Goal: Use online tool/utility: Utilize a website feature to perform a specific function

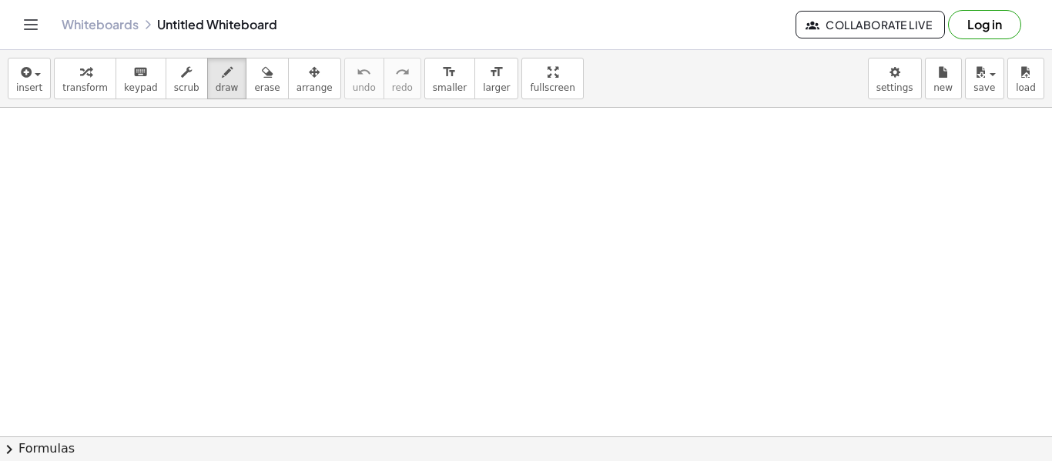
drag, startPoint x: 210, startPoint y: 81, endPoint x: 356, endPoint y: 1, distance: 166.2
click at [212, 79] on button "draw" at bounding box center [227, 79] width 40 height 42
drag, startPoint x: 287, startPoint y: 172, endPoint x: 322, endPoint y: 186, distance: 38.1
drag, startPoint x: 345, startPoint y: 174, endPoint x: 328, endPoint y: 195, distance: 26.8
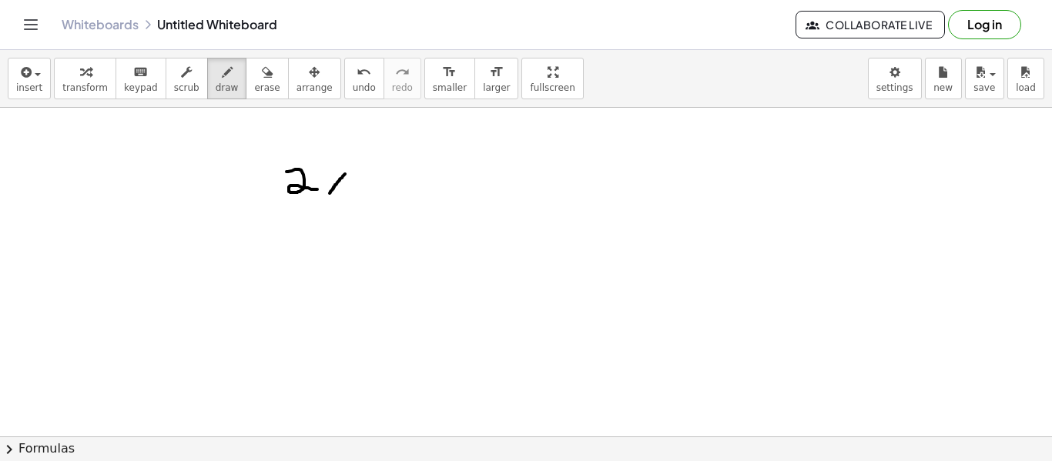
drag, startPoint x: 328, startPoint y: 172, endPoint x: 345, endPoint y: 193, distance: 26.8
click at [357, 75] on icon "undo" at bounding box center [364, 72] width 15 height 18
click at [353, 78] on div "undo" at bounding box center [364, 71] width 23 height 18
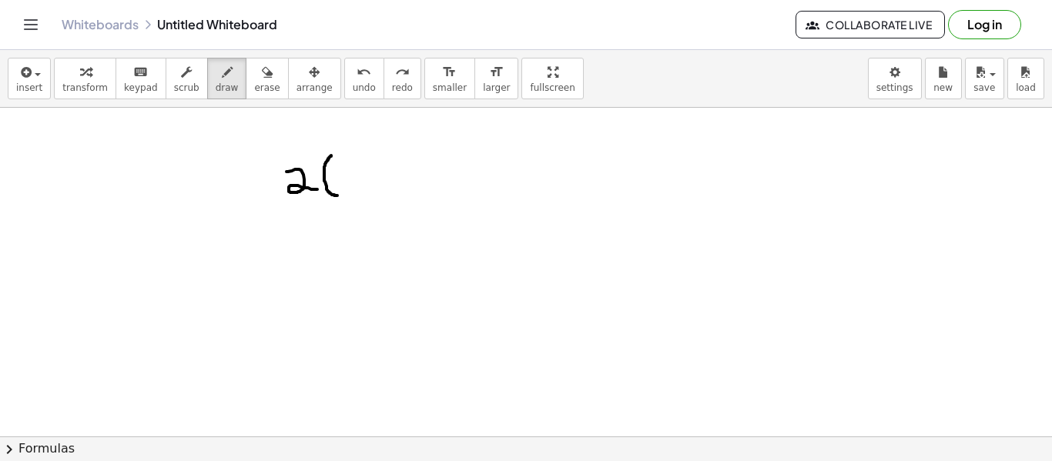
drag, startPoint x: 331, startPoint y: 156, endPoint x: 340, endPoint y: 196, distance: 40.9
drag, startPoint x: 364, startPoint y: 176, endPoint x: 347, endPoint y: 193, distance: 24.0
drag, startPoint x: 347, startPoint y: 171, endPoint x: 367, endPoint y: 193, distance: 29.5
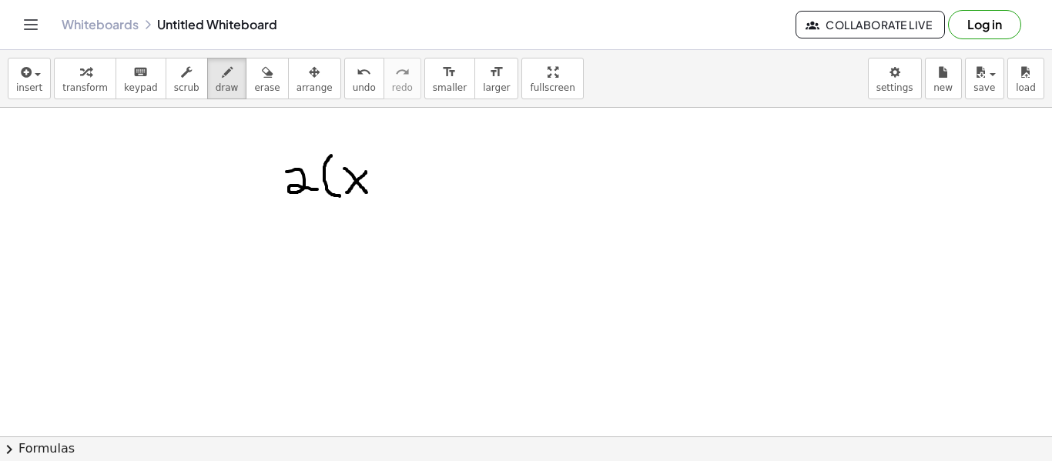
drag, startPoint x: 400, startPoint y: 166, endPoint x: 397, endPoint y: 195, distance: 29.4
drag, startPoint x: 391, startPoint y: 179, endPoint x: 410, endPoint y: 180, distance: 19.3
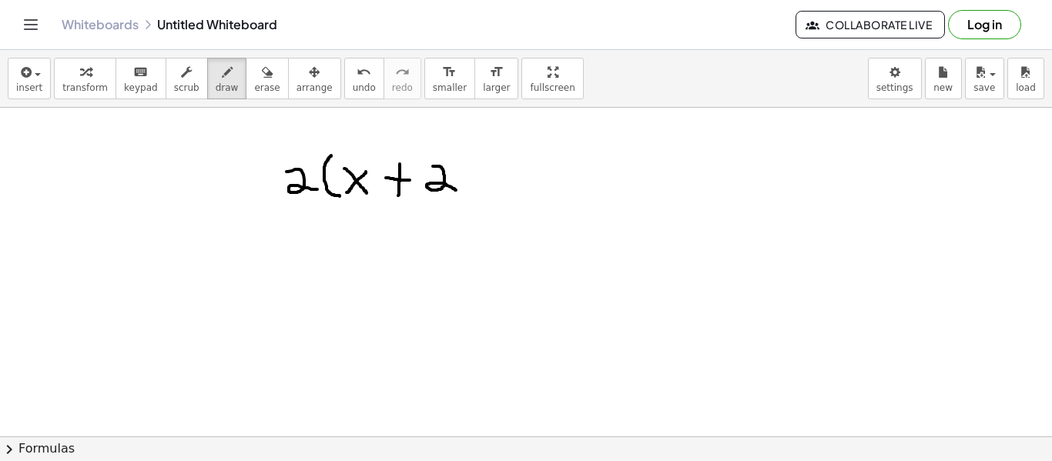
drag, startPoint x: 438, startPoint y: 166, endPoint x: 456, endPoint y: 190, distance: 30.2
drag, startPoint x: 468, startPoint y: 164, endPoint x: 478, endPoint y: 180, distance: 19.4
drag, startPoint x: 485, startPoint y: 166, endPoint x: 475, endPoint y: 194, distance: 30.0
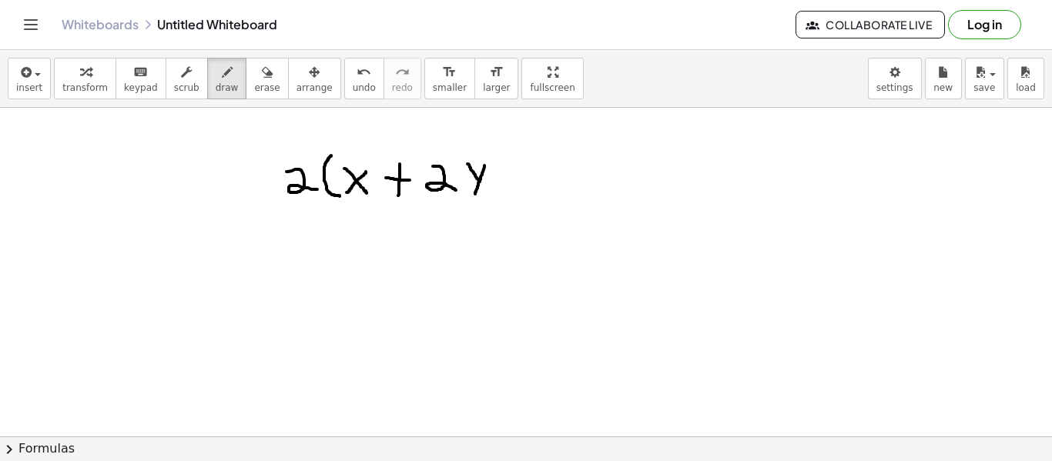
drag, startPoint x: 495, startPoint y: 151, endPoint x: 495, endPoint y: 196, distance: 44.7
drag, startPoint x: 297, startPoint y: 210, endPoint x: 525, endPoint y: 208, distance: 228.8
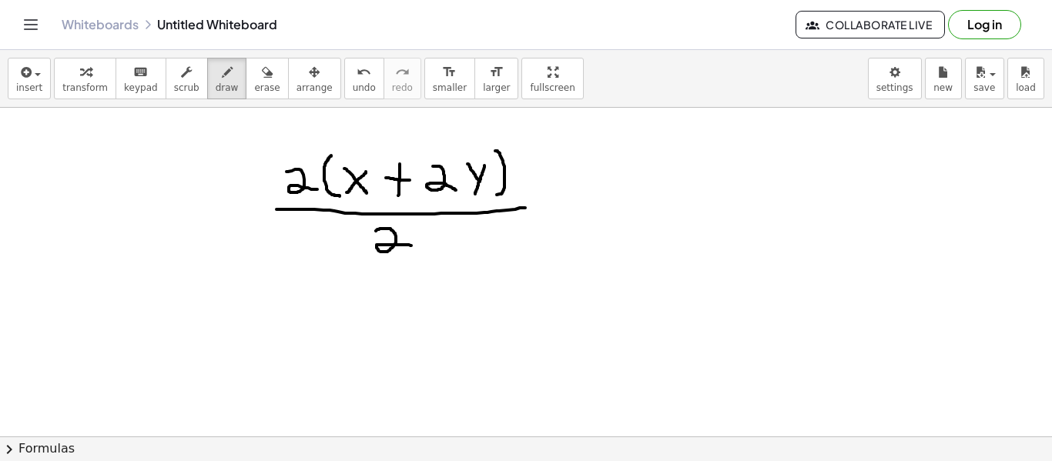
drag, startPoint x: 381, startPoint y: 229, endPoint x: 315, endPoint y: 210, distance: 68.8
drag, startPoint x: 310, startPoint y: 159, endPoint x: 289, endPoint y: 196, distance: 41.8
drag, startPoint x: 422, startPoint y: 222, endPoint x: 371, endPoint y: 258, distance: 62.4
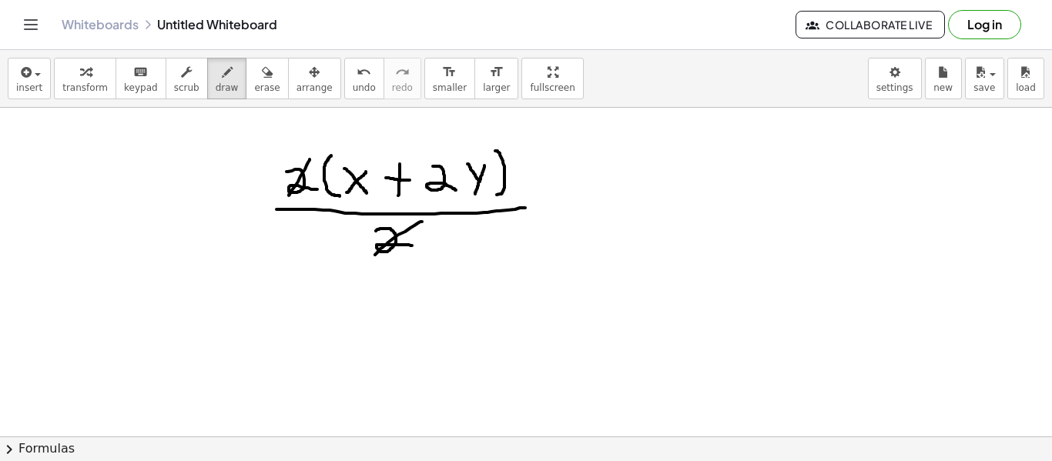
drag, startPoint x: 307, startPoint y: 163, endPoint x: 292, endPoint y: 200, distance: 39.1
drag, startPoint x: 251, startPoint y: 200, endPoint x: 327, endPoint y: 284, distance: 112.9
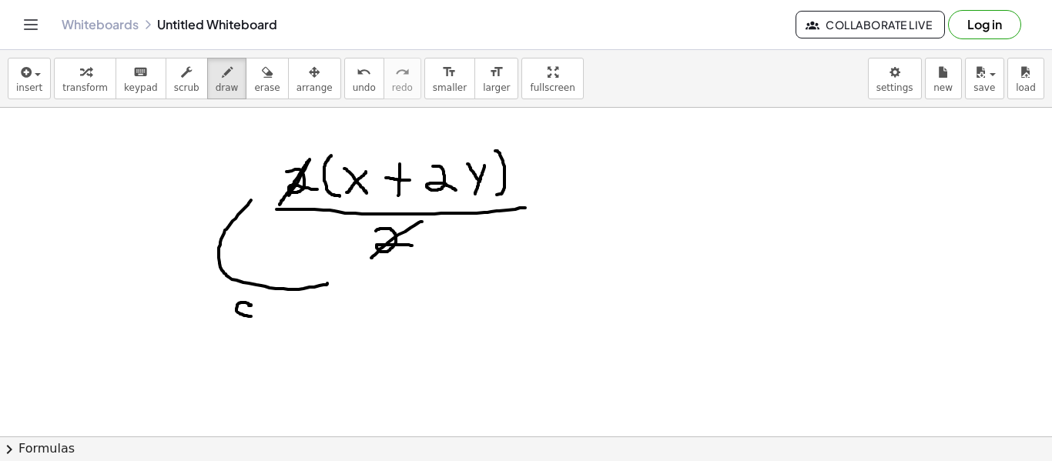
drag, startPoint x: 251, startPoint y: 306, endPoint x: 253, endPoint y: 317, distance: 11.7
drag, startPoint x: 265, startPoint y: 310, endPoint x: 269, endPoint y: 324, distance: 14.4
drag, startPoint x: 275, startPoint y: 310, endPoint x: 286, endPoint y: 324, distance: 17.0
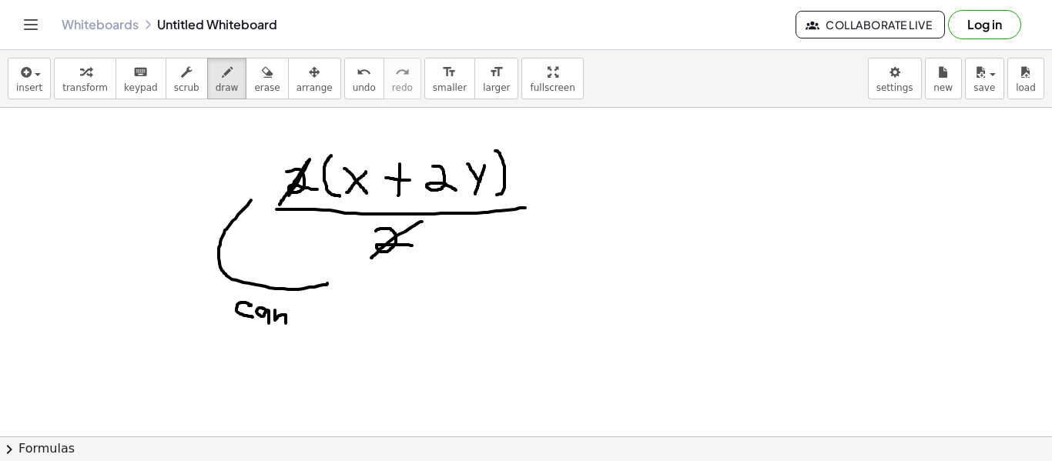
drag, startPoint x: 298, startPoint y: 315, endPoint x: 300, endPoint y: 326, distance: 11.0
drag, startPoint x: 309, startPoint y: 319, endPoint x: 314, endPoint y: 327, distance: 9.4
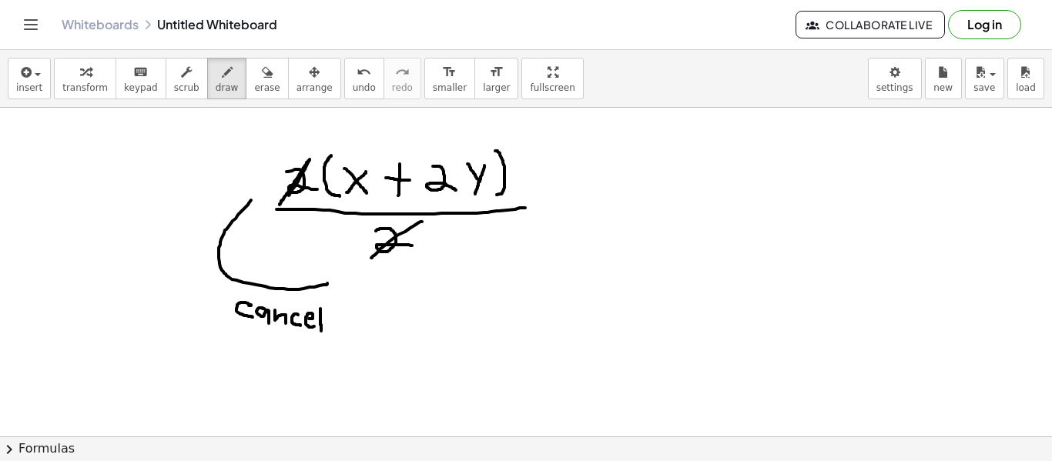
drag, startPoint x: 320, startPoint y: 309, endPoint x: 324, endPoint y: 334, distance: 25.0
